Goal: Transaction & Acquisition: Subscribe to service/newsletter

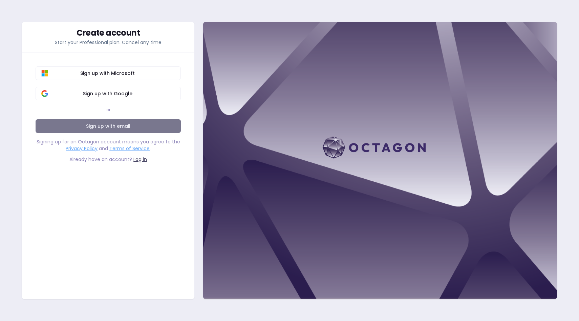
click at [117, 126] on link "Sign up with email" at bounding box center [108, 126] width 145 height 14
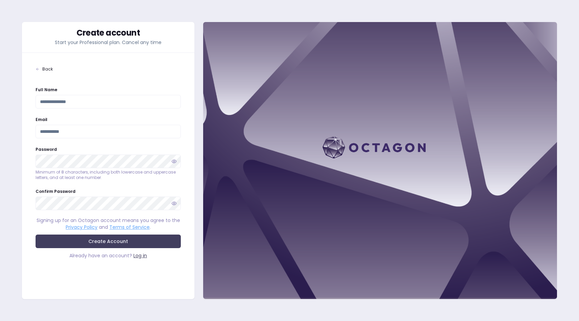
click at [80, 102] on input "Full Name" at bounding box center [108, 102] width 145 height 14
type input "*"
type input "**********"
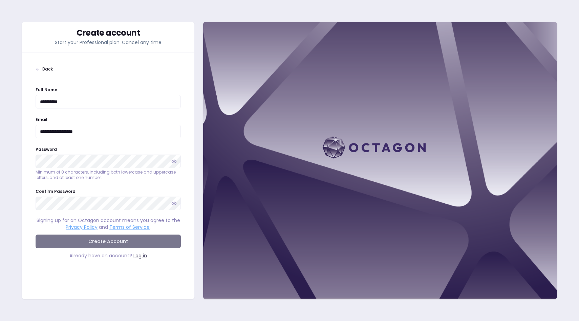
click at [128, 243] on button "Create Account" at bounding box center [108, 241] width 145 height 14
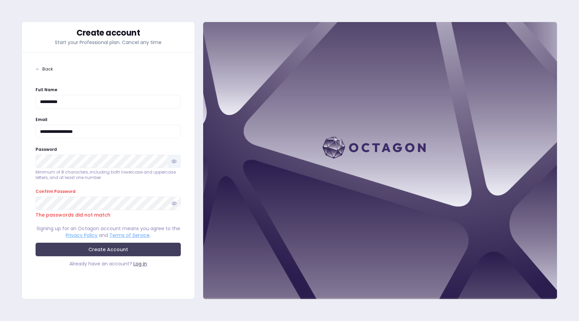
click at [173, 163] on icon "button" at bounding box center [173, 160] width 5 height 5
click at [173, 204] on icon "button" at bounding box center [174, 202] width 4 height 3
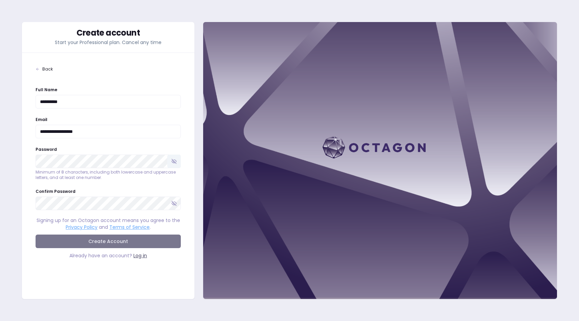
click at [122, 241] on button "Create Account" at bounding box center [108, 241] width 145 height 14
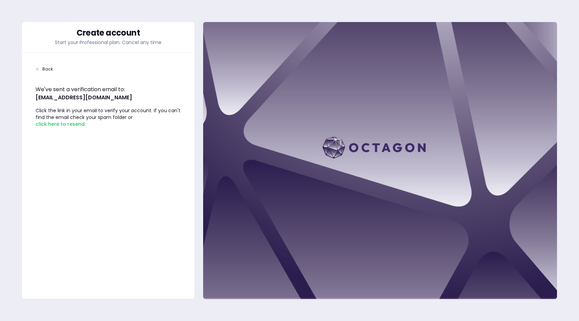
click at [46, 67] on span "Back" at bounding box center [47, 68] width 10 height 5
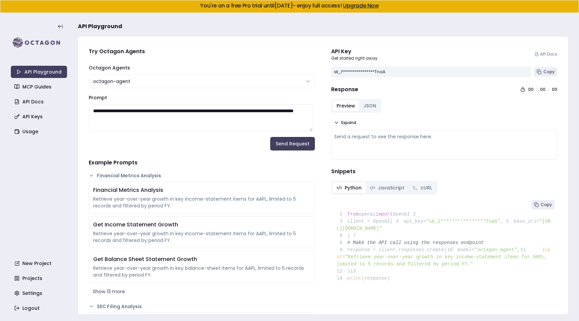
click at [379, 4] on link "Upgrade Now" at bounding box center [361, 6] width 36 height 8
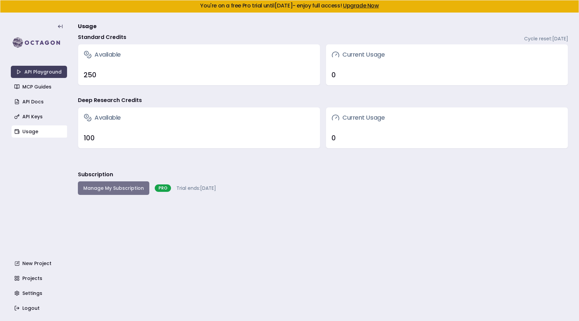
click at [140, 189] on button "Manage My Subscription" at bounding box center [113, 188] width 71 height 14
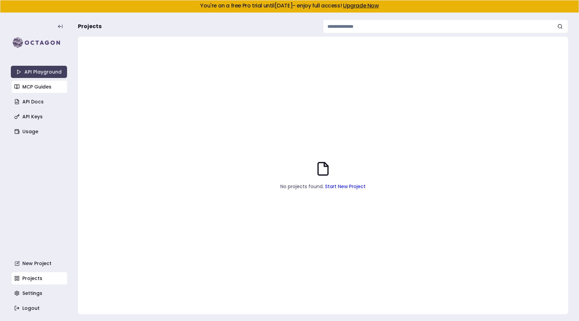
click at [48, 89] on link "MCP Guides" at bounding box center [40, 87] width 56 height 12
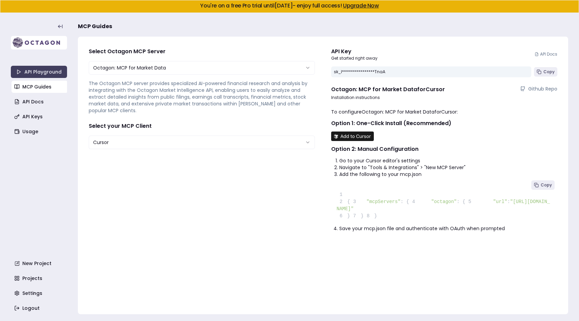
click at [57, 44] on img at bounding box center [39, 43] width 56 height 14
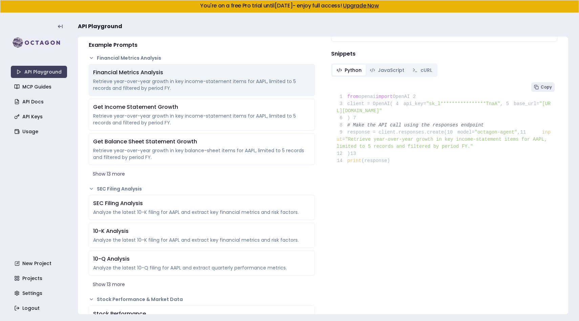
scroll to position [118, 0]
